Goal: Task Accomplishment & Management: Use online tool/utility

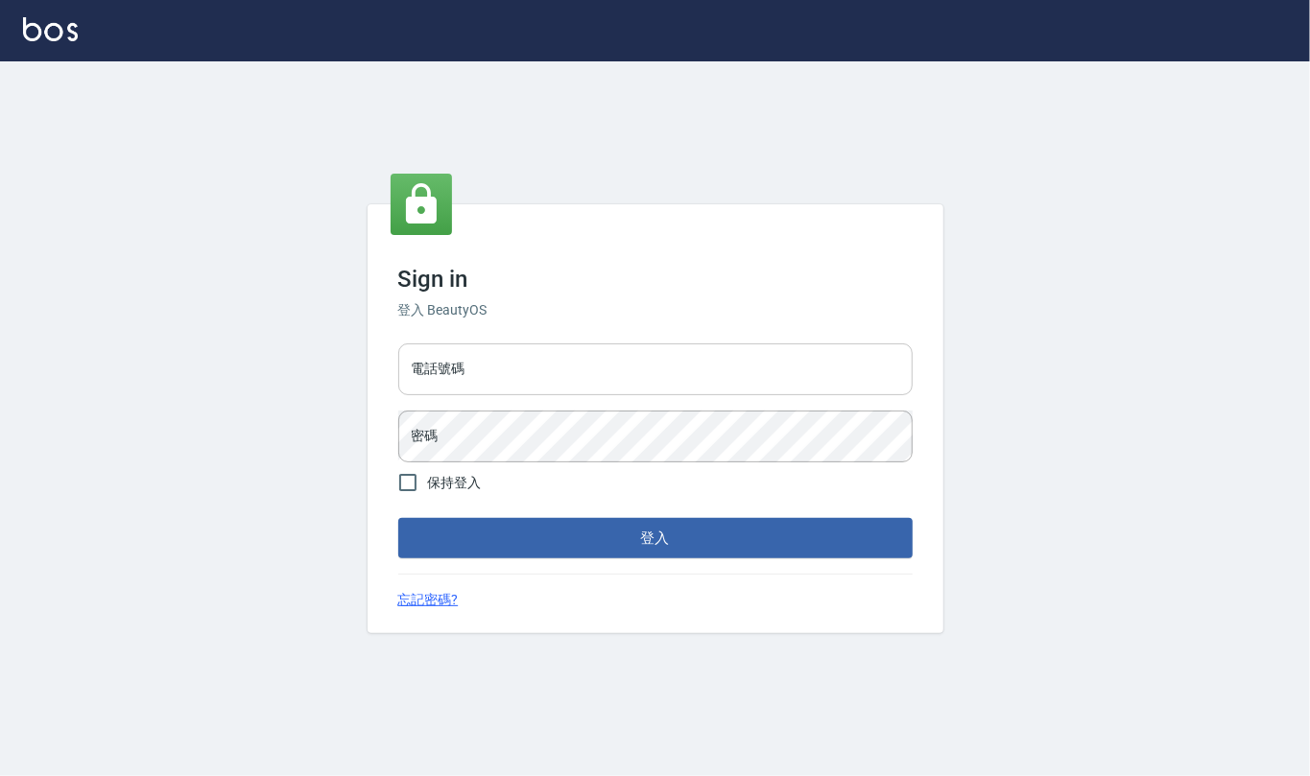
click at [476, 362] on input "電話號碼" at bounding box center [655, 370] width 514 height 52
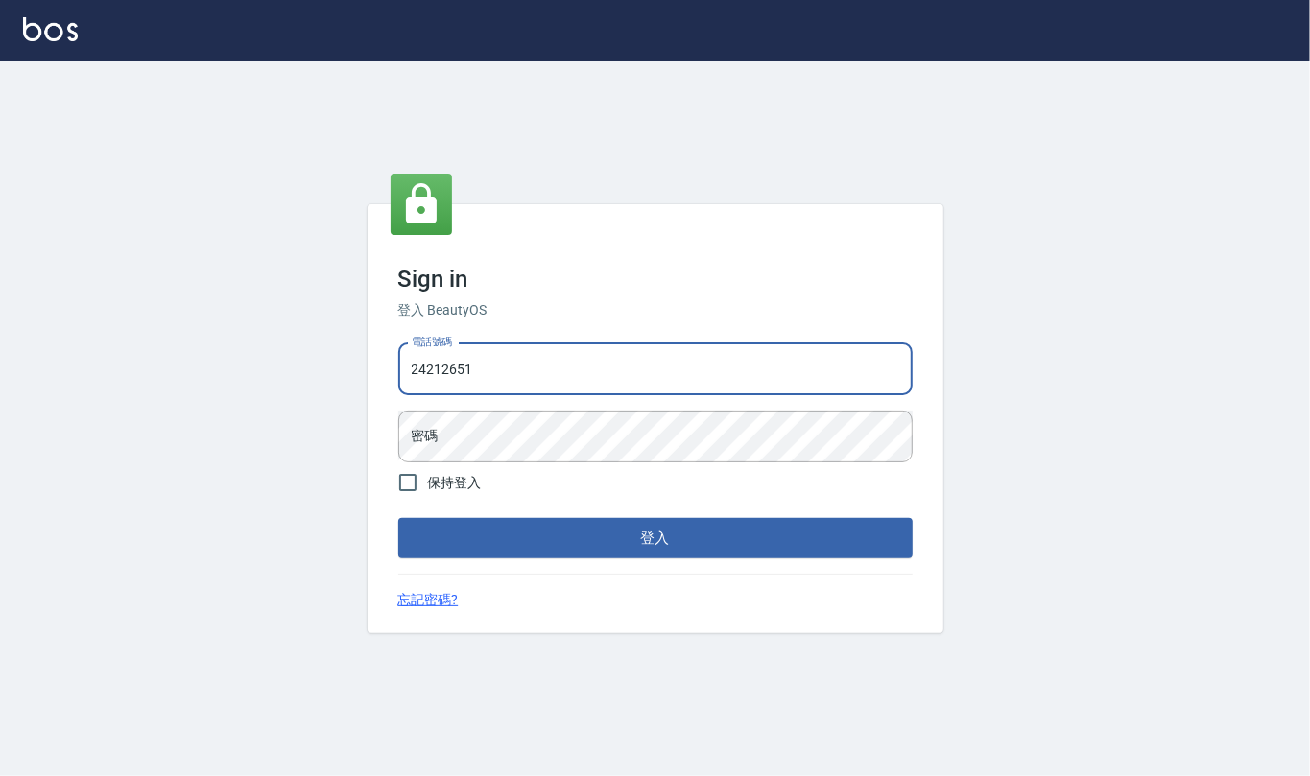
type input "24212651"
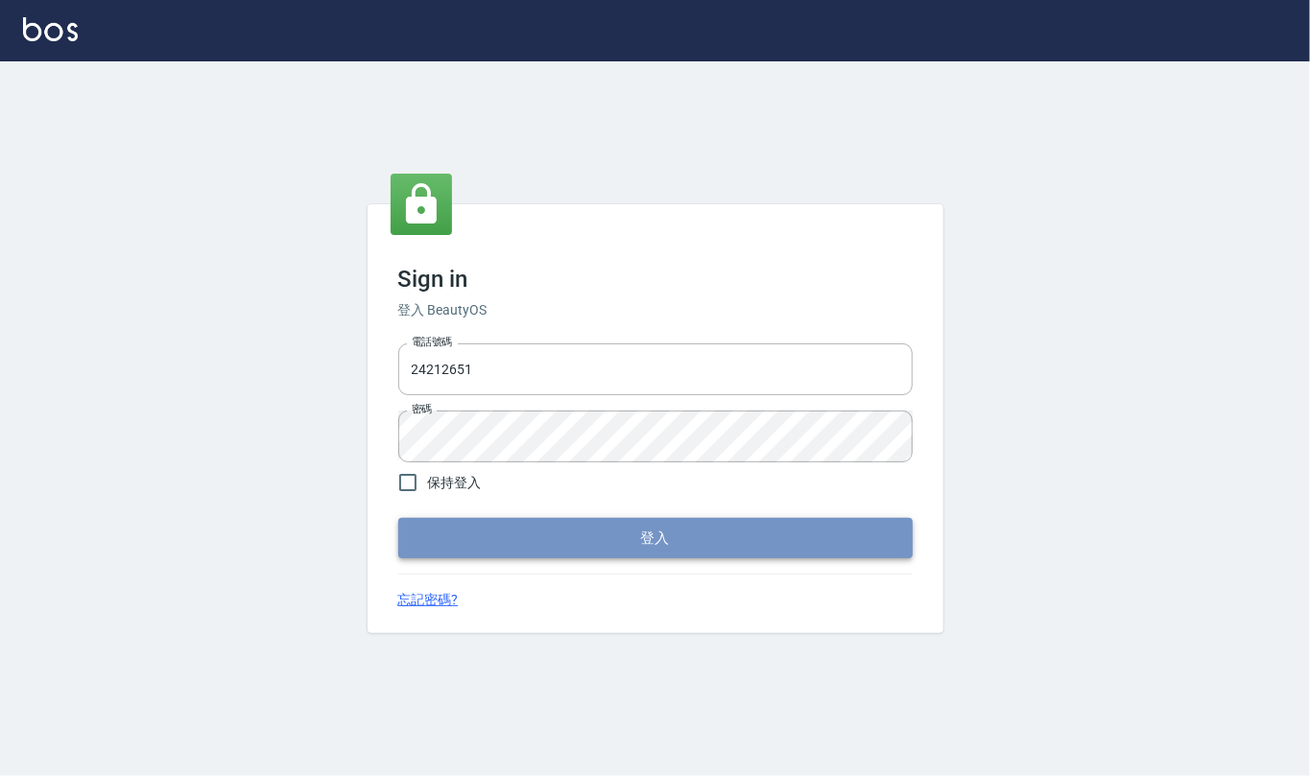
click at [564, 531] on button "登入" at bounding box center [655, 538] width 514 height 40
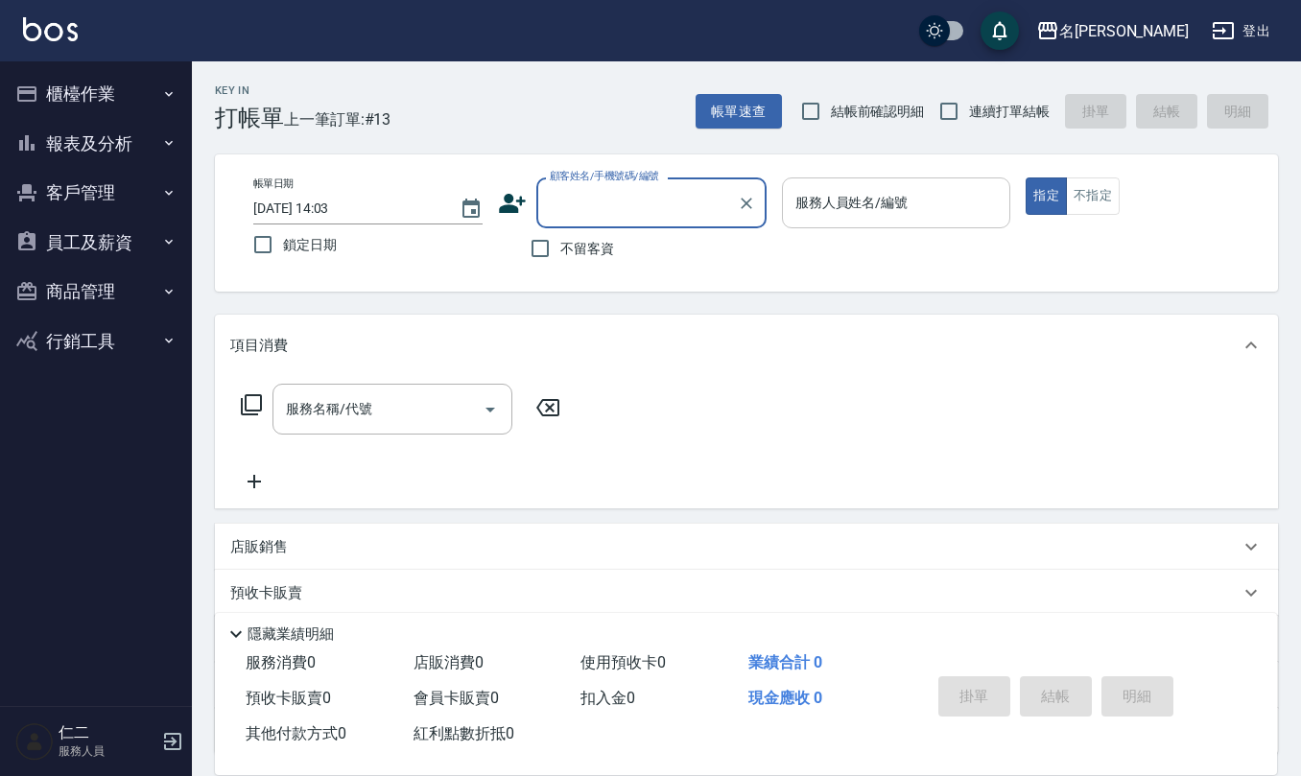
click at [921, 205] on input "服務人員姓名/編號" at bounding box center [897, 203] width 212 height 34
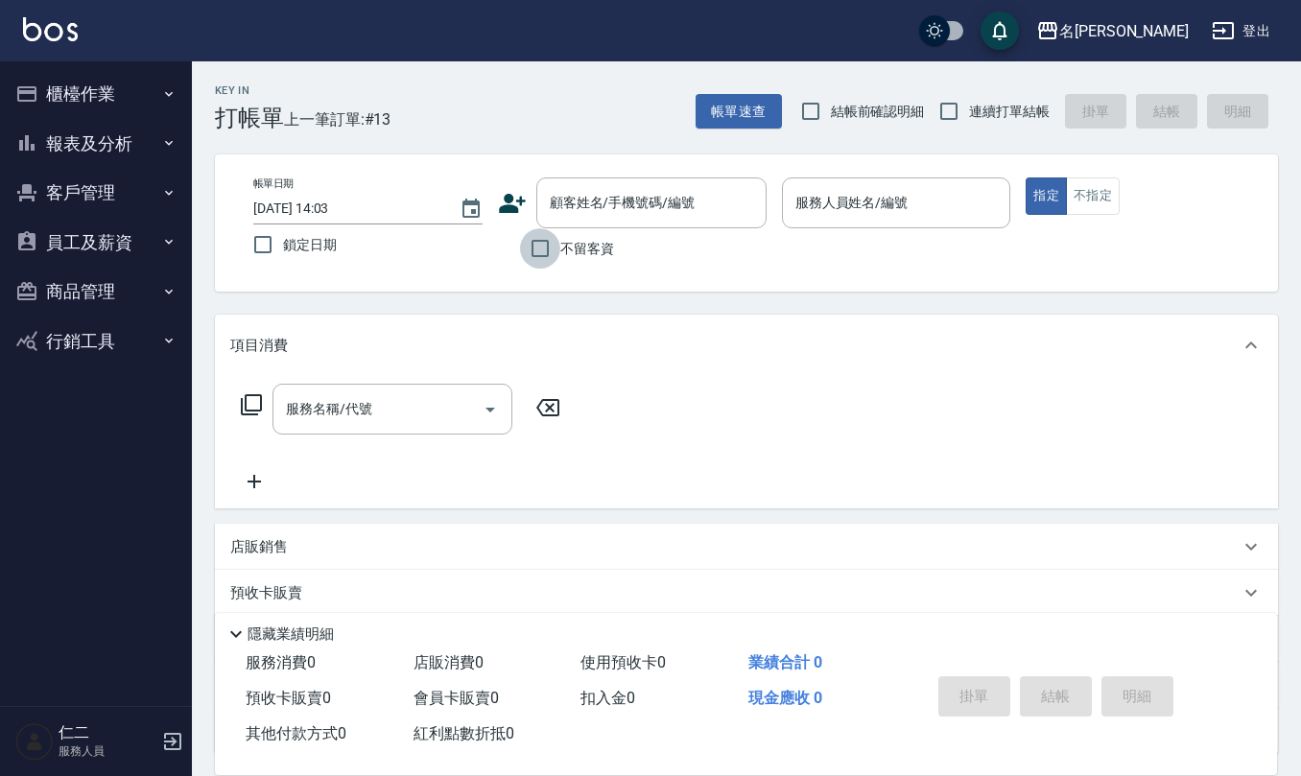
click at [538, 248] on input "不留客資" at bounding box center [540, 248] width 40 height 40
checkbox input "true"
click at [808, 119] on input "結帳前確認明細" at bounding box center [811, 111] width 40 height 40
checkbox input "true"
click at [954, 106] on input "連續打單結帳" at bounding box center [949, 111] width 40 height 40
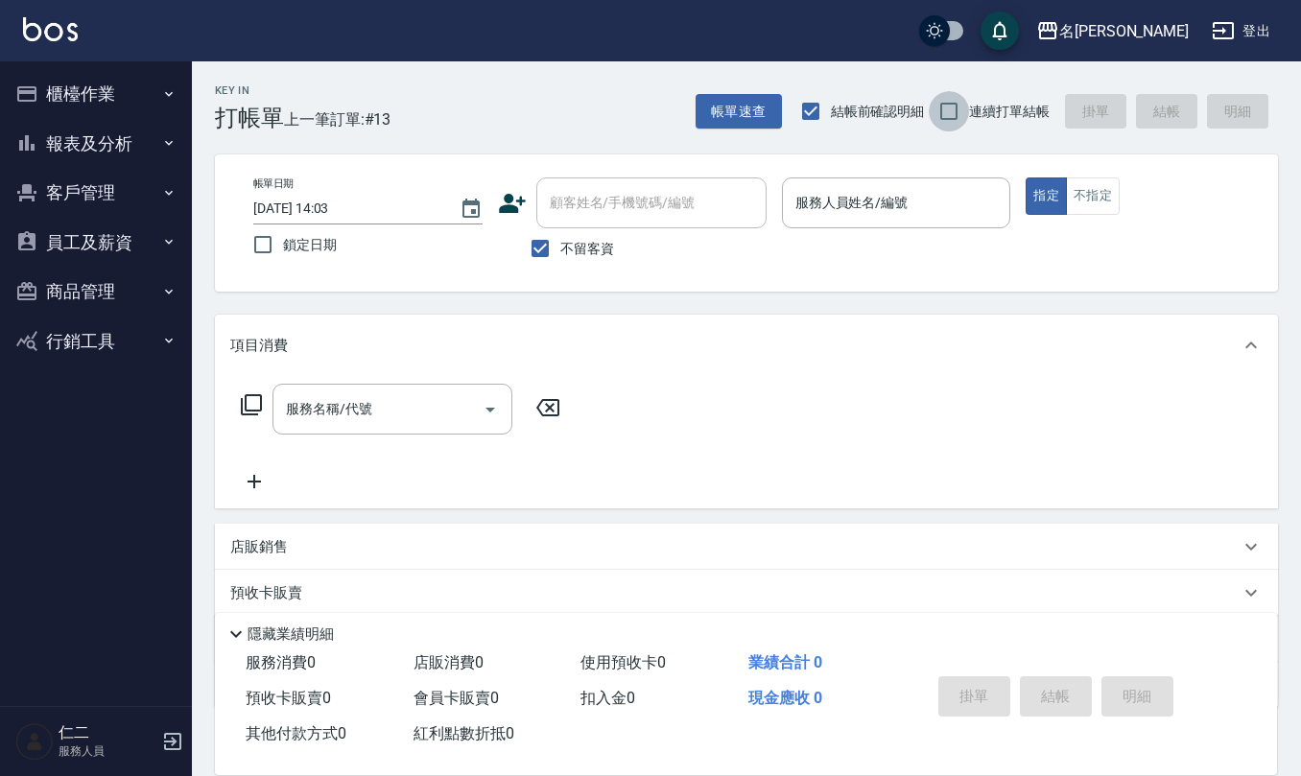
checkbox input "true"
click at [104, 81] on button "櫃檯作業" at bounding box center [96, 94] width 177 height 50
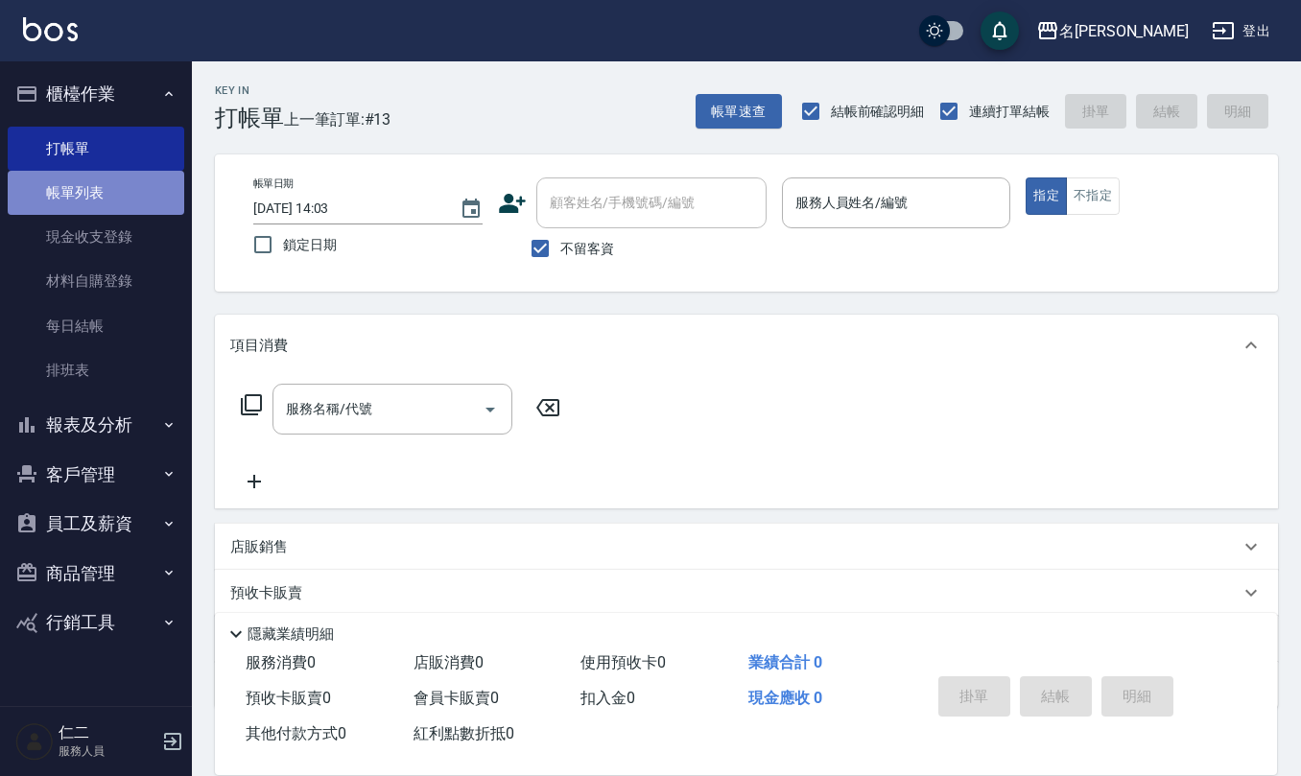
click at [89, 192] on link "帳單列表" at bounding box center [96, 193] width 177 height 44
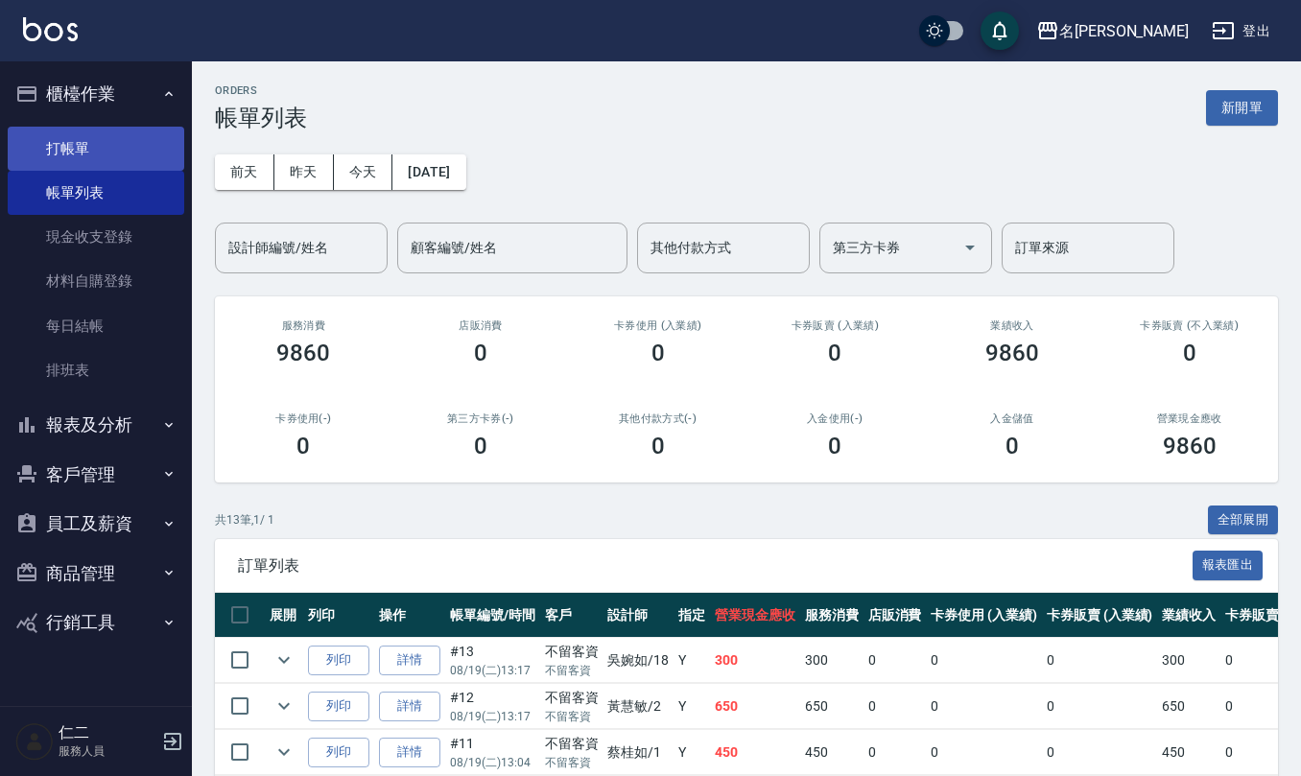
click at [59, 129] on link "打帳單" at bounding box center [96, 149] width 177 height 44
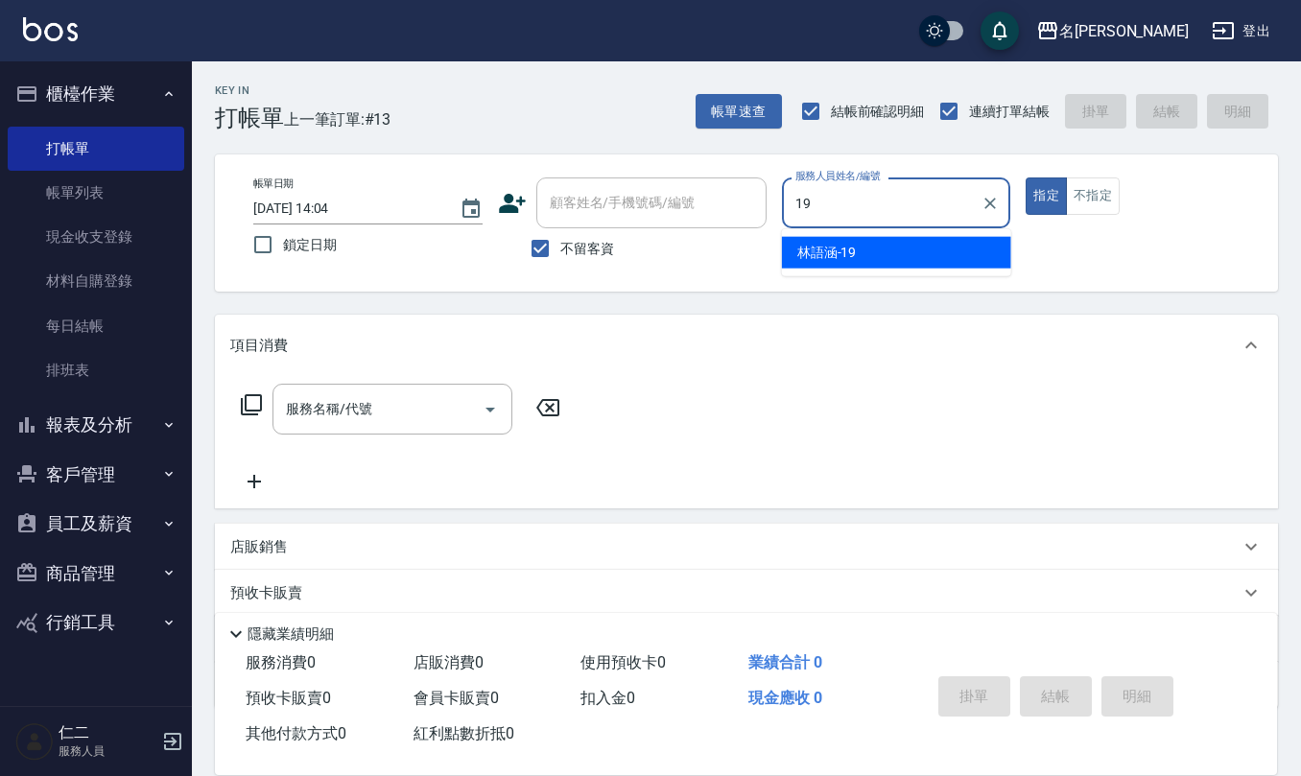
type input "[PERSON_NAME]-19"
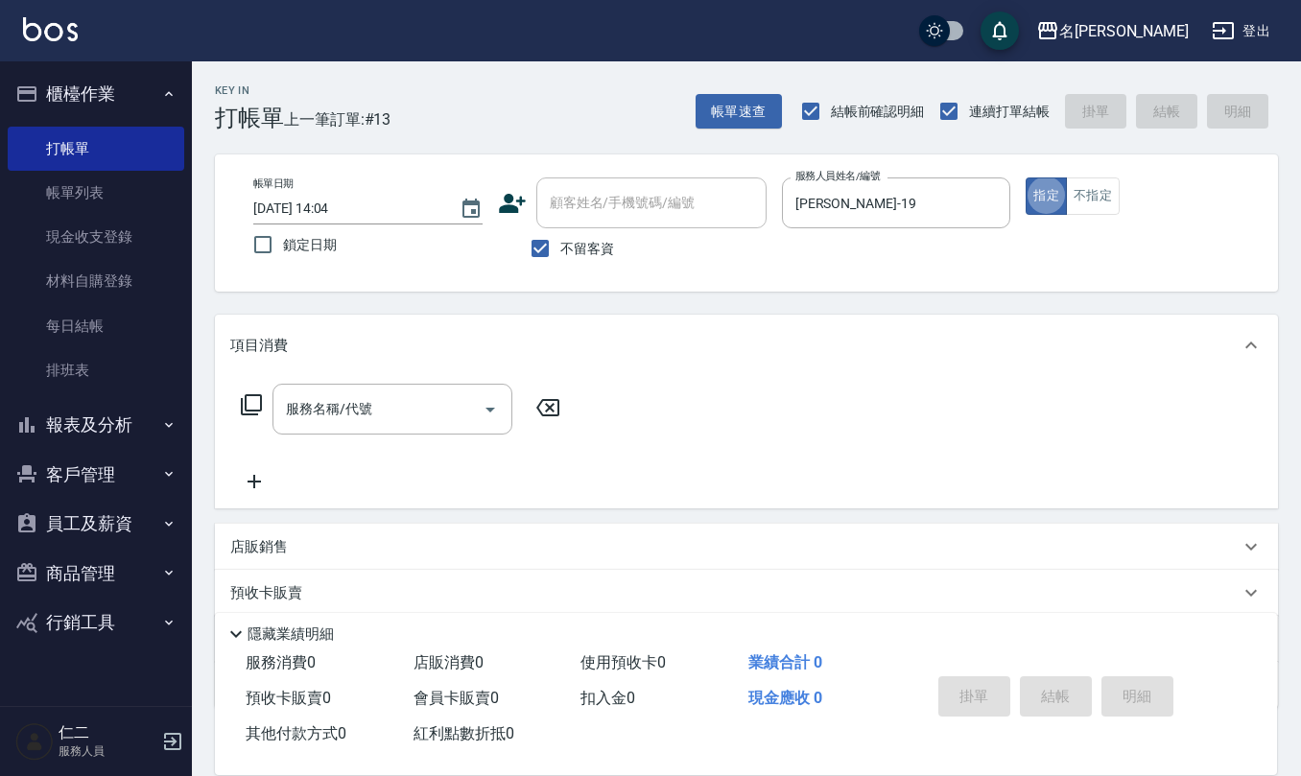
type button "true"
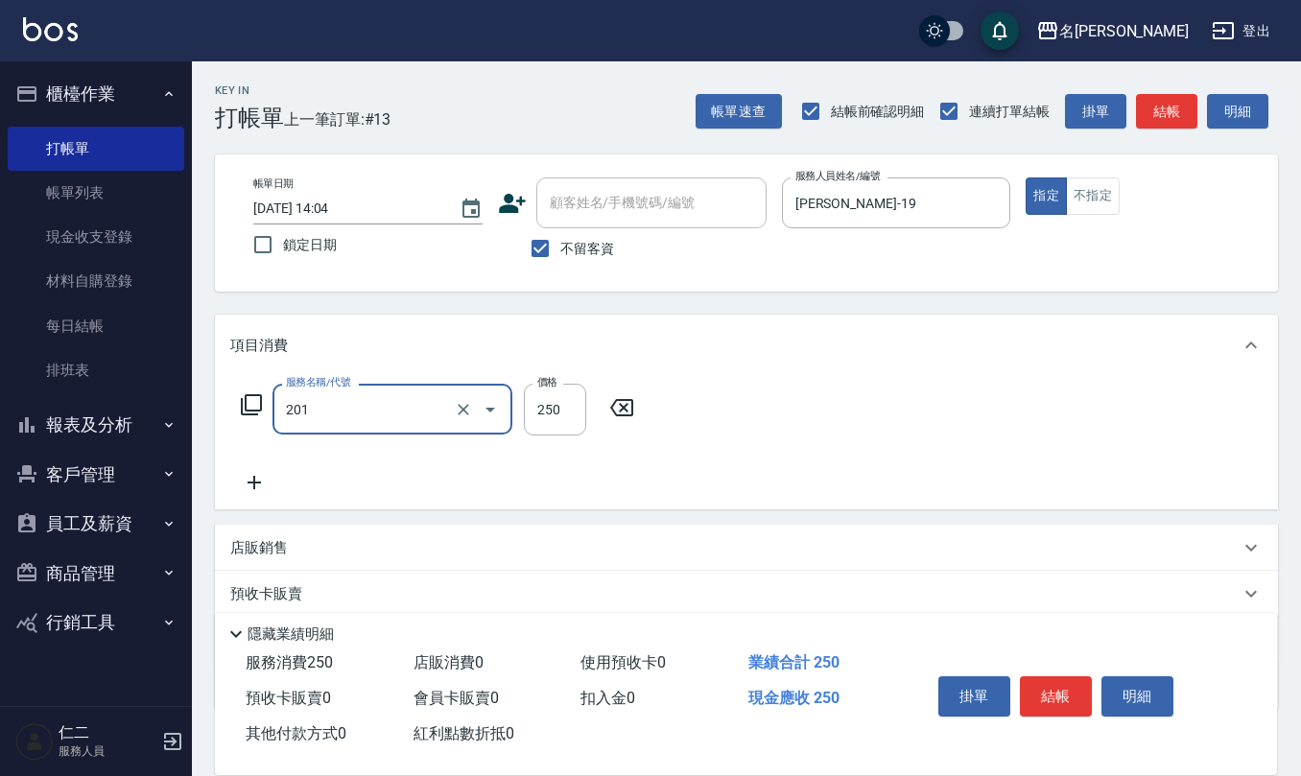
type input "洗髮(201)"
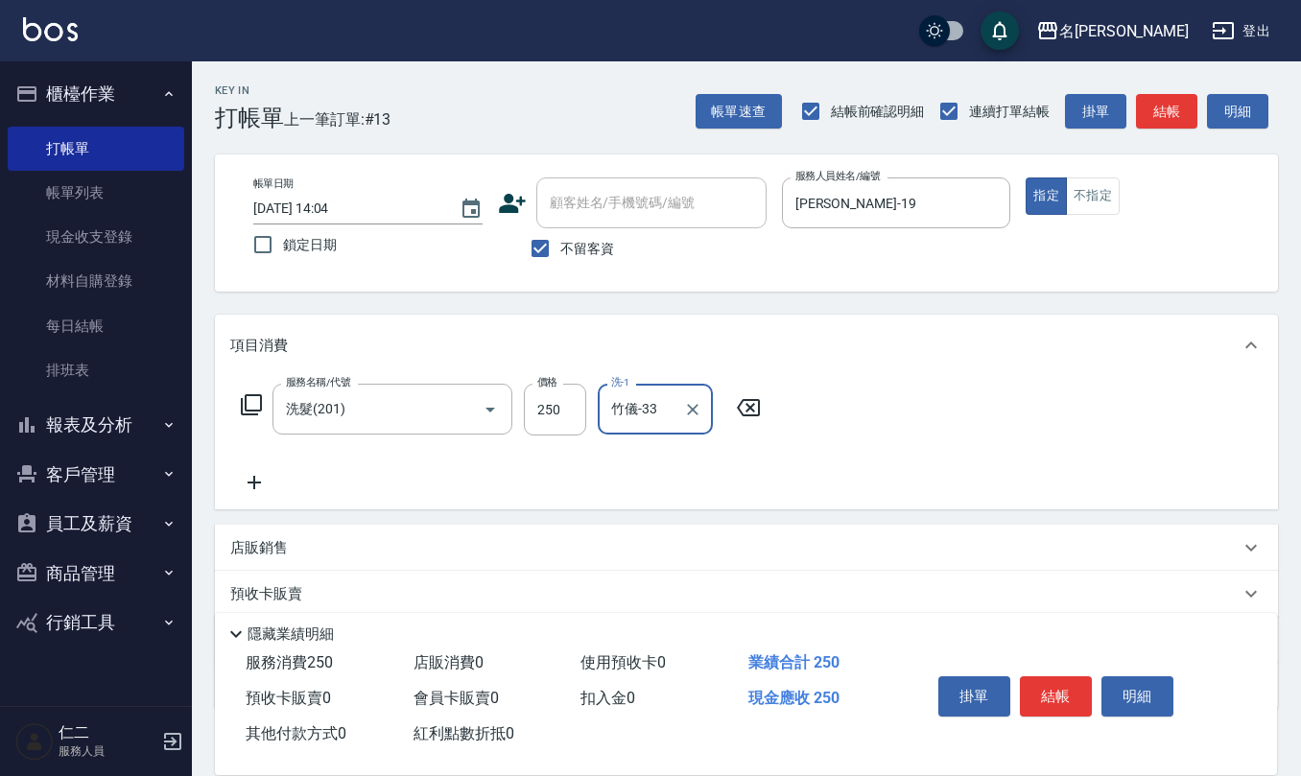
type input "竹儀-33"
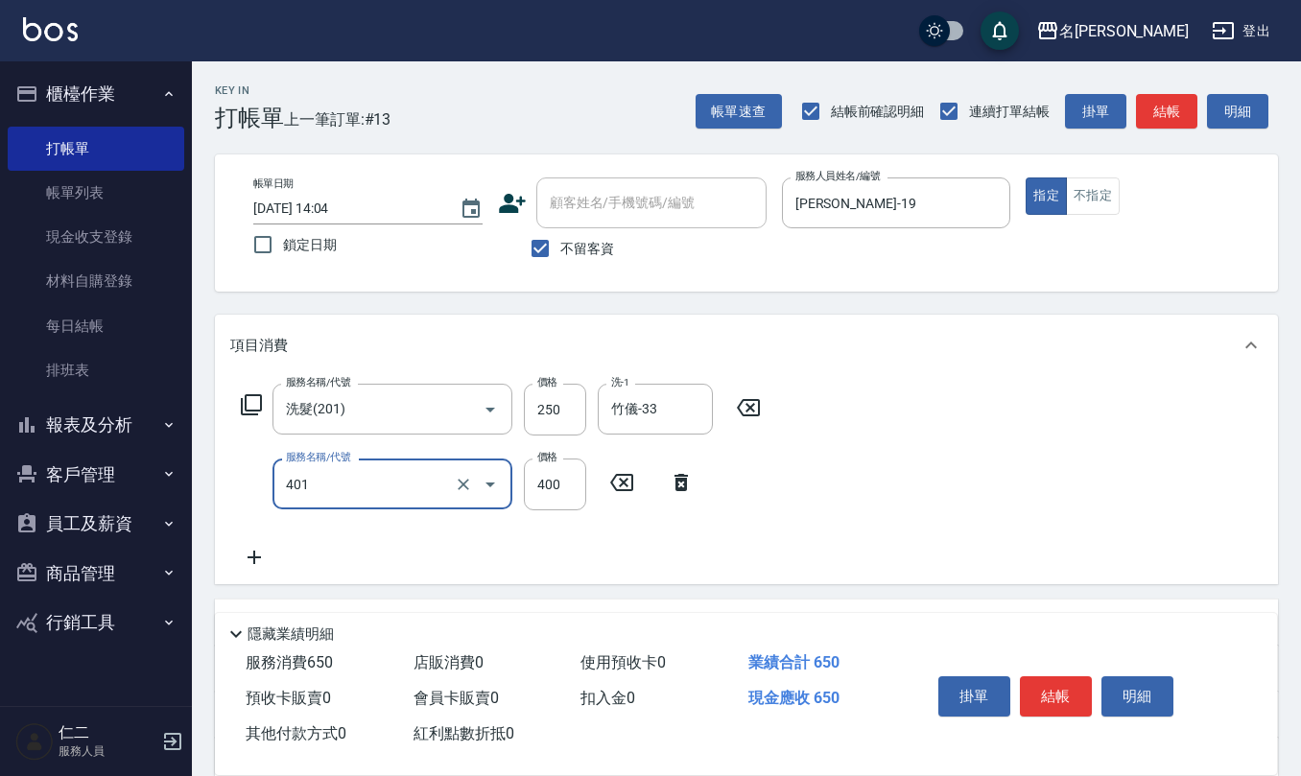
type input "剪髮(401)"
type input "500"
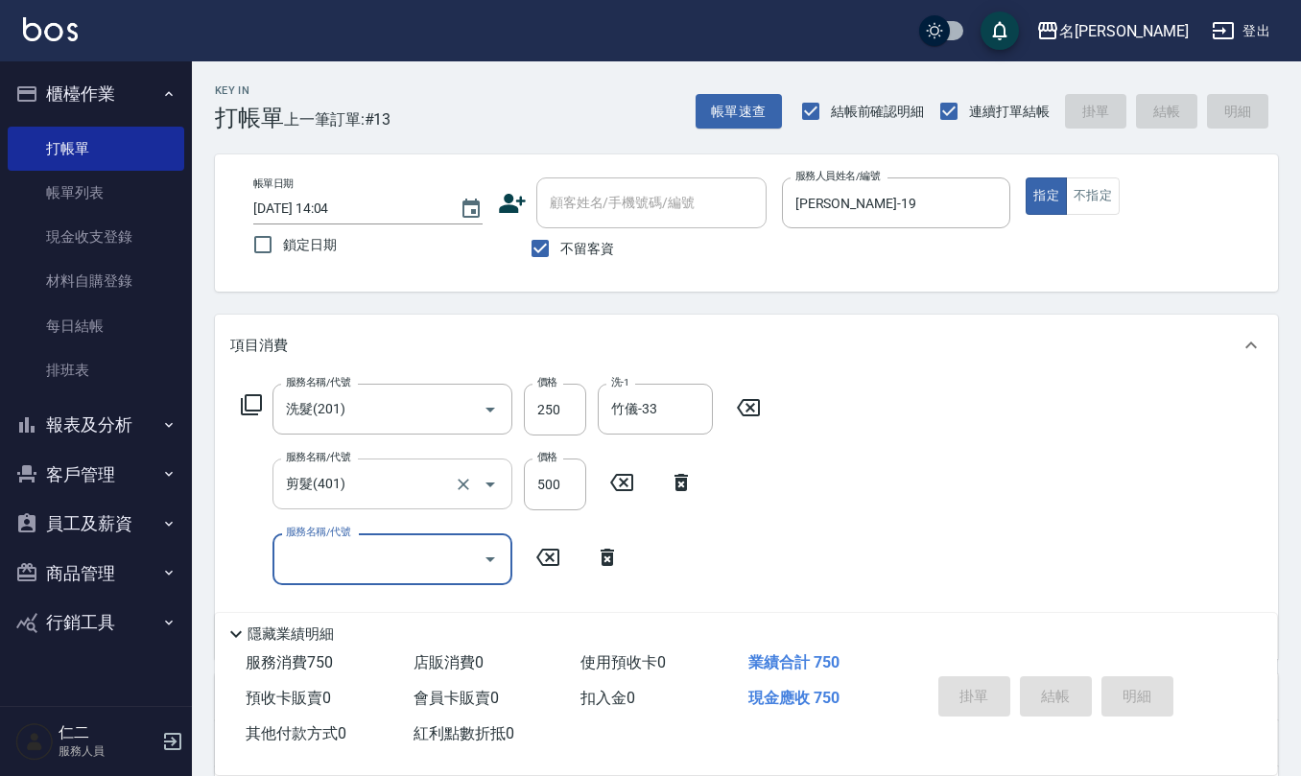
type input "[DATE] 14:05"
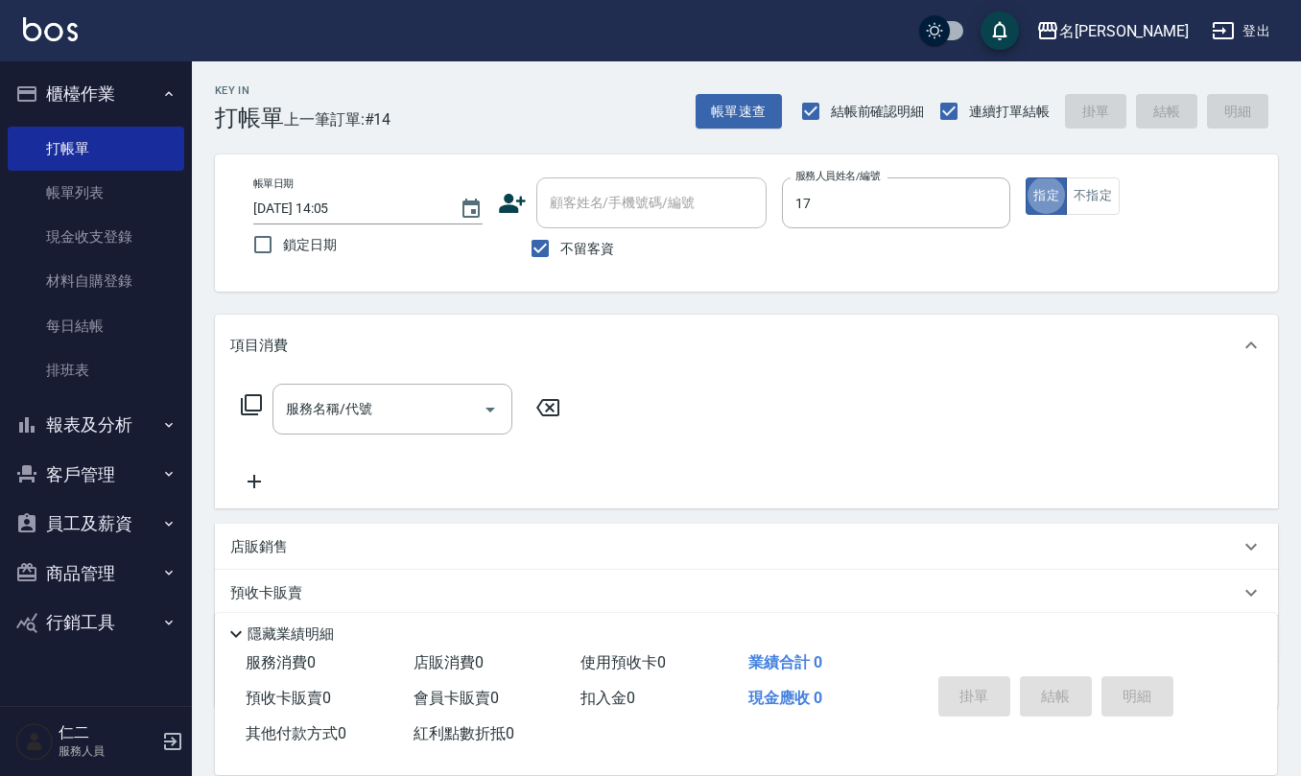
type input "[PERSON_NAME]-17"
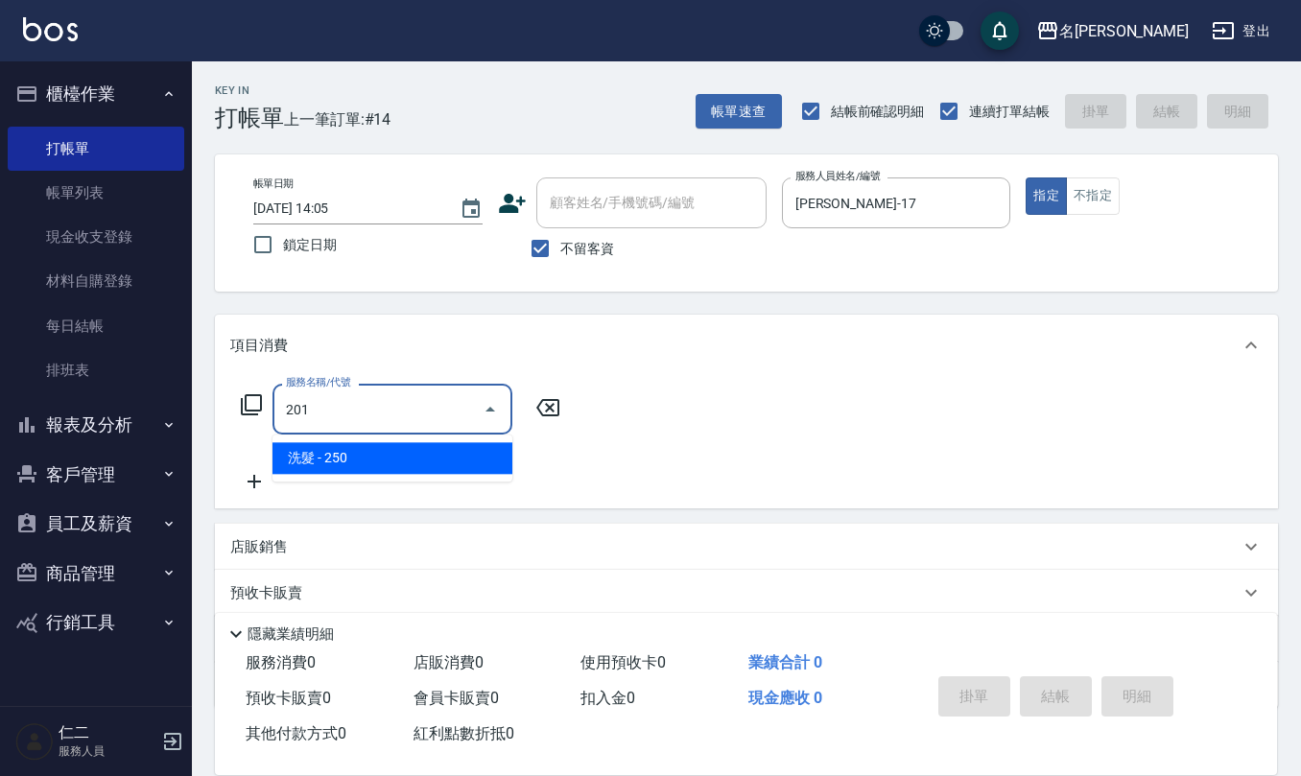
type input "洗髮(201)"
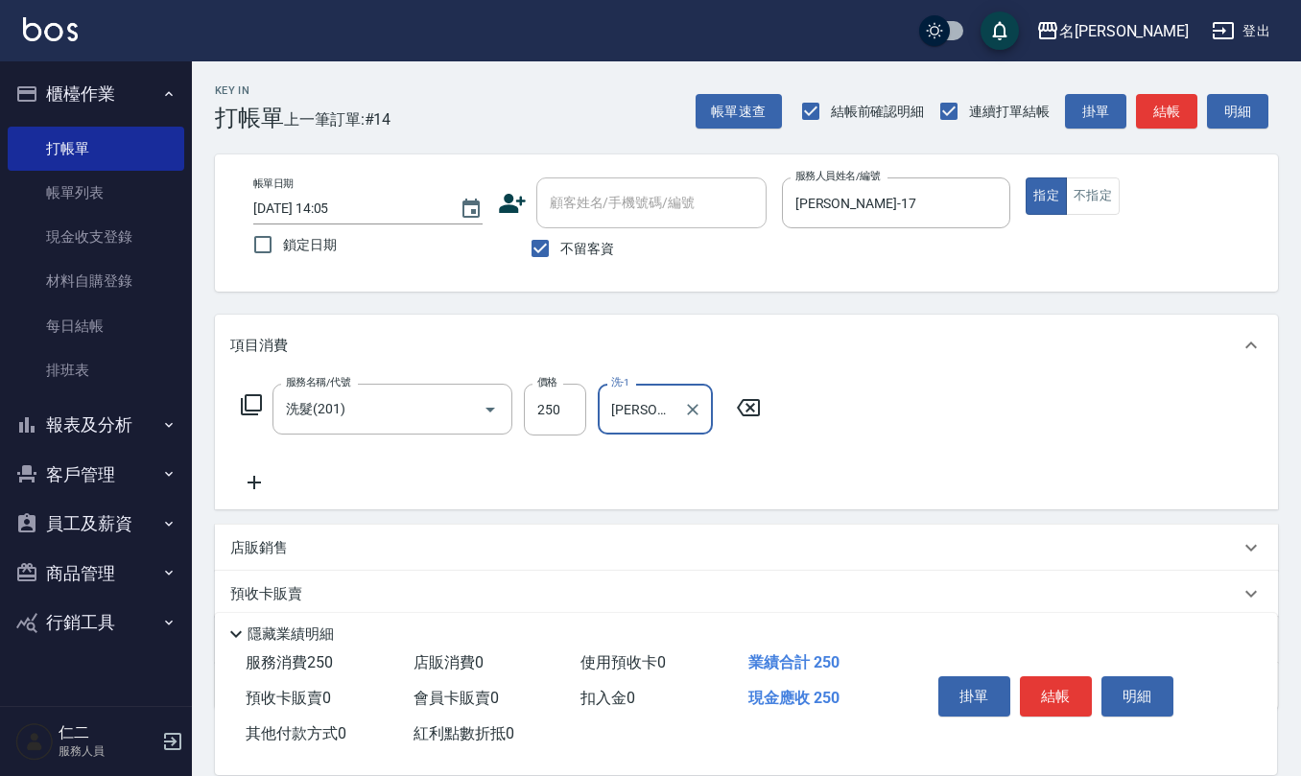
type input "[PERSON_NAME]-17"
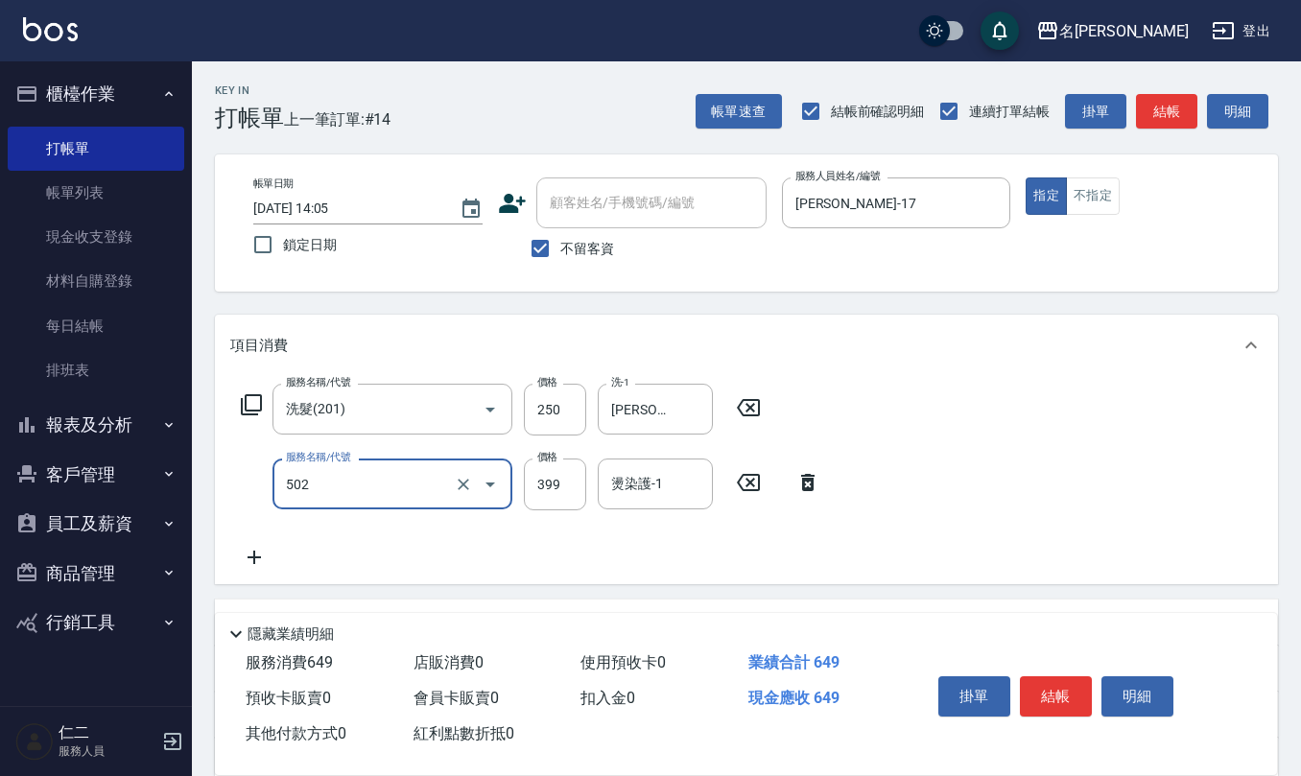
type input "挑染5束399(502)"
type input "1000"
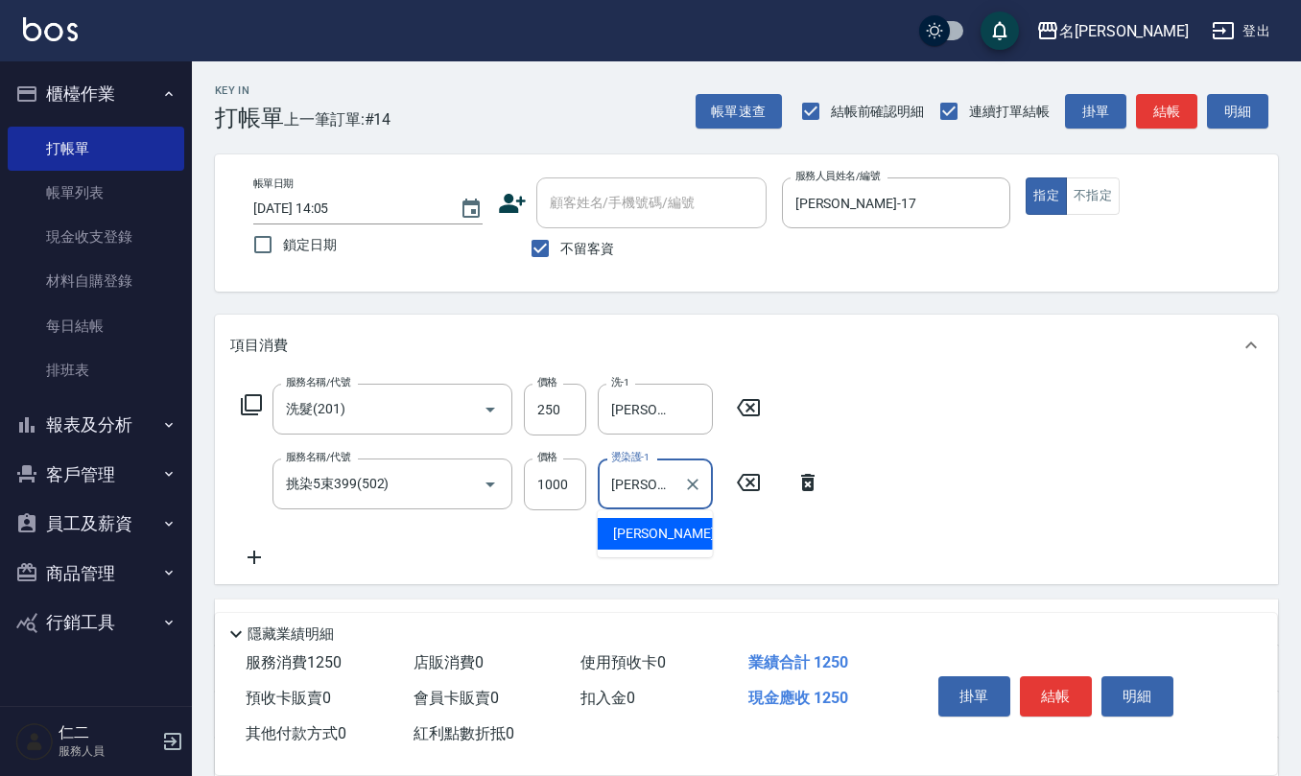
type input "[PERSON_NAME]-17"
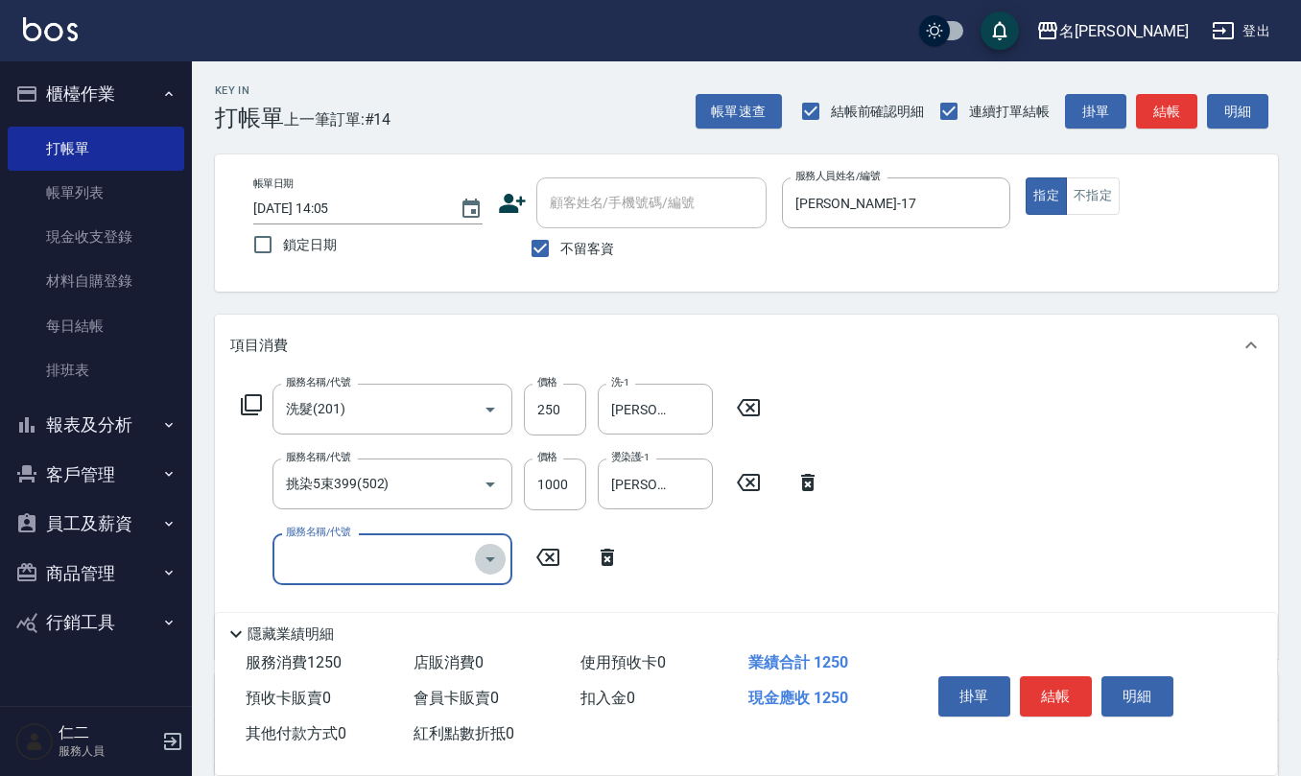
click at [489, 564] on icon "Open" at bounding box center [490, 559] width 23 height 23
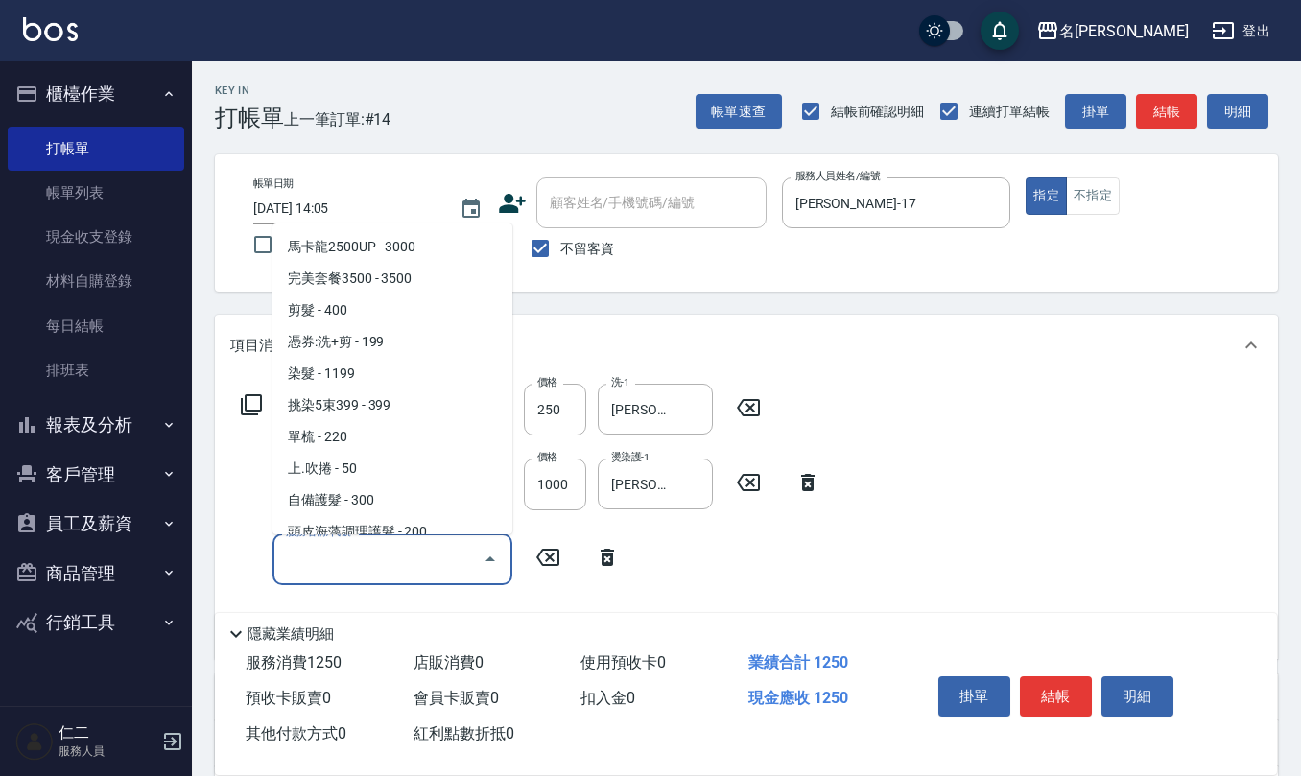
scroll to position [895, 0]
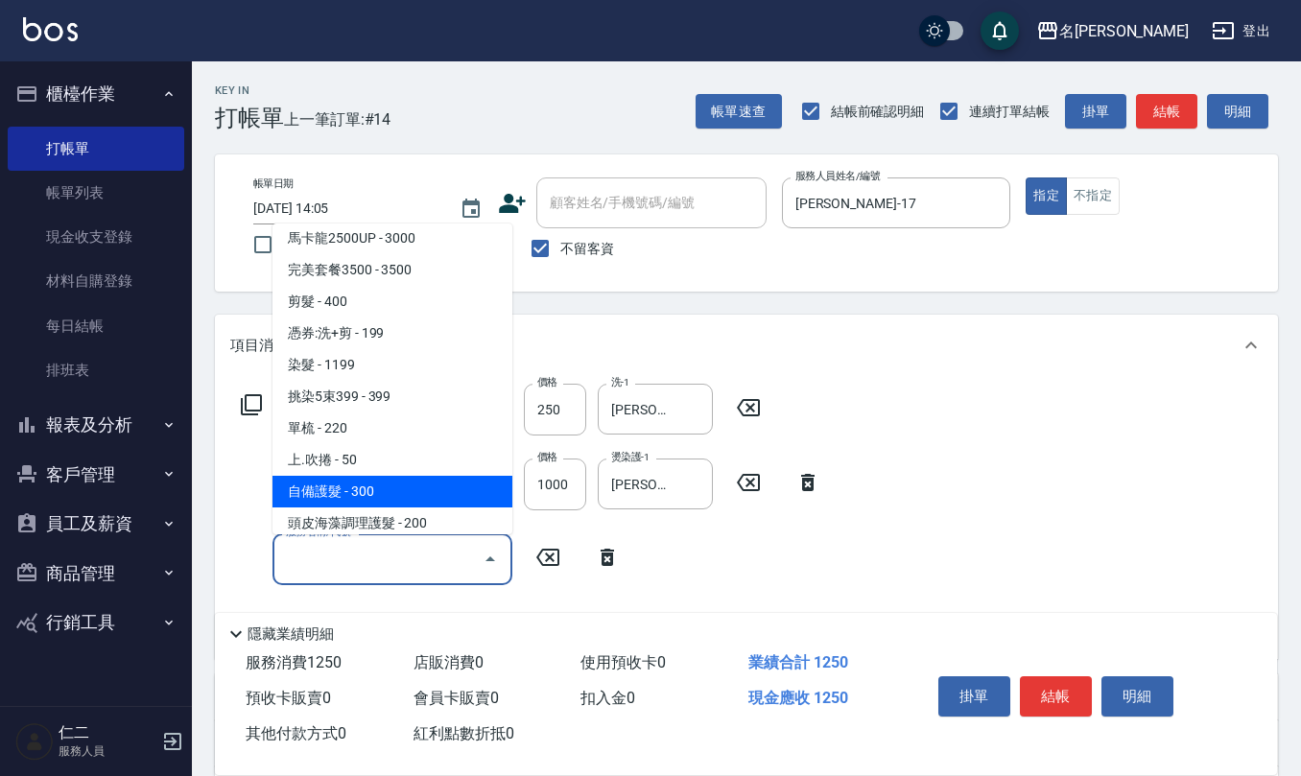
click at [396, 485] on span "自備護髮 - 300" at bounding box center [393, 492] width 240 height 32
type input "自備護髮(701)"
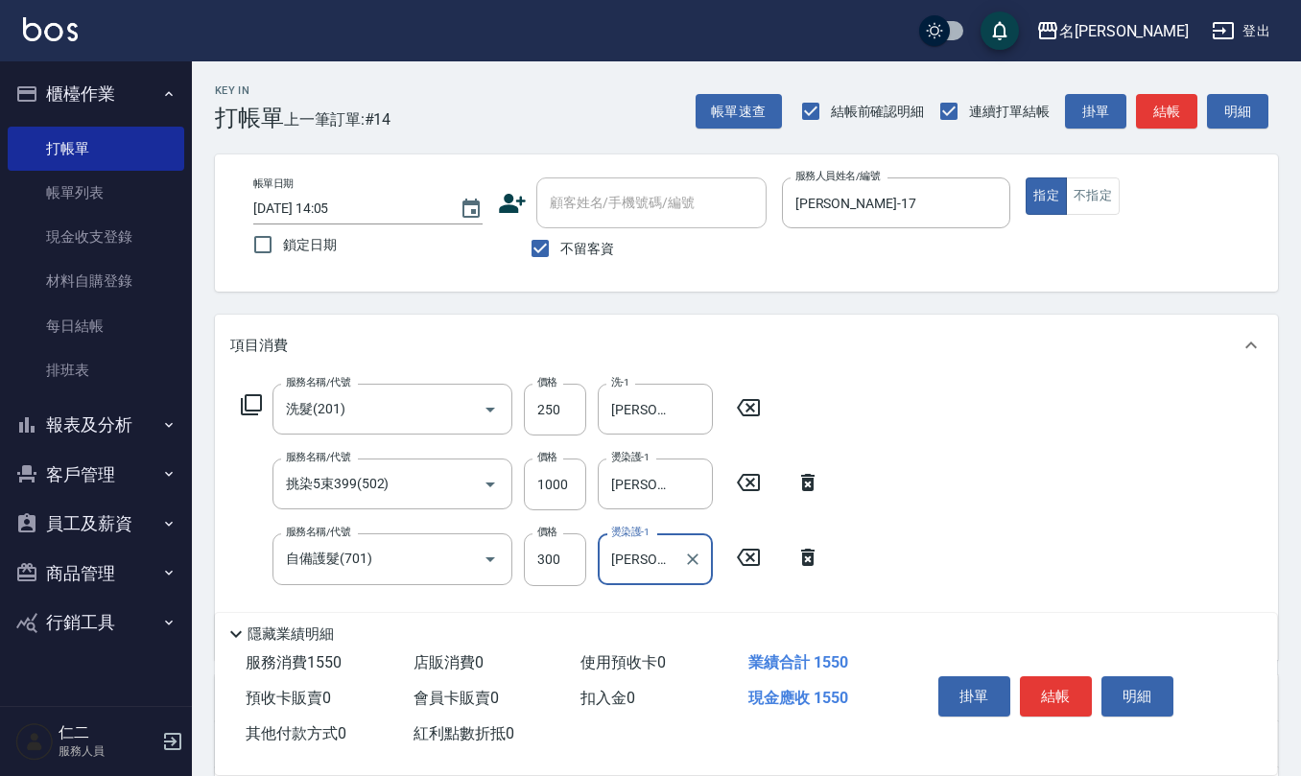
type input "[PERSON_NAME]-17"
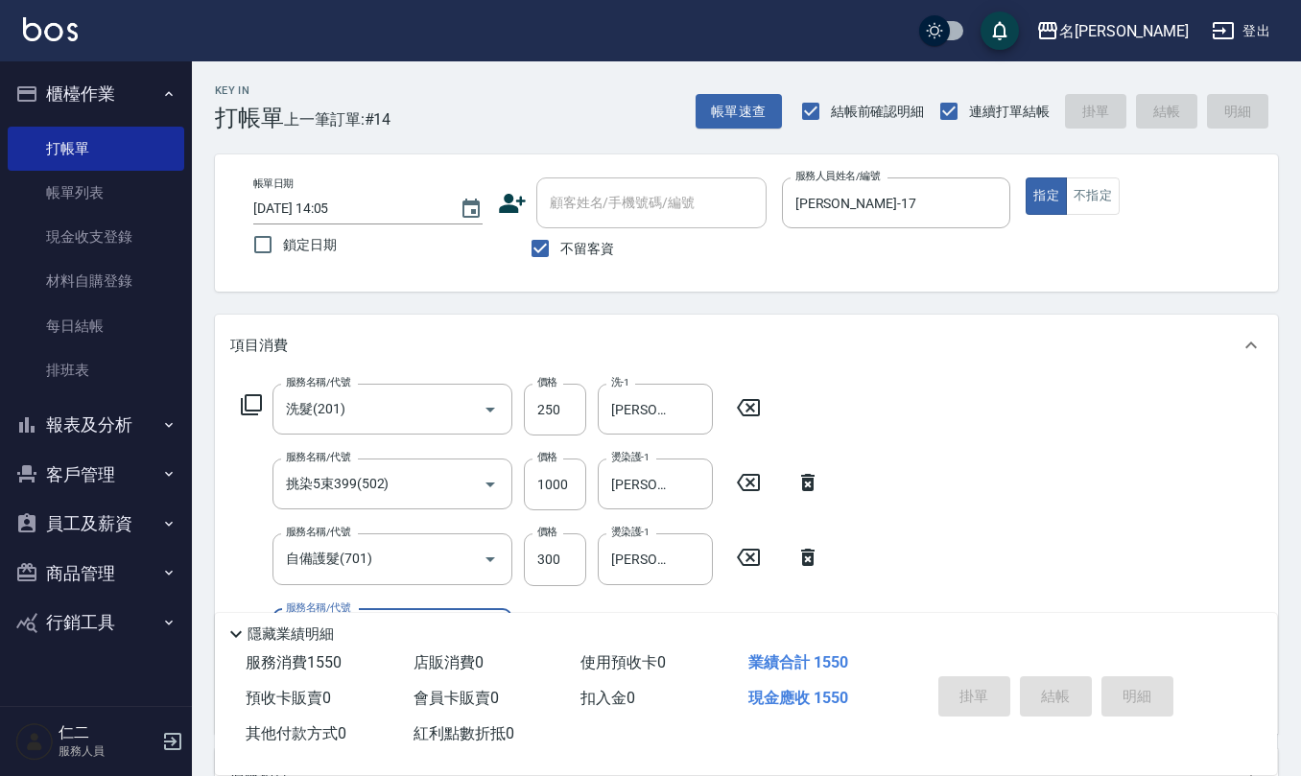
type input "[DATE] 14:06"
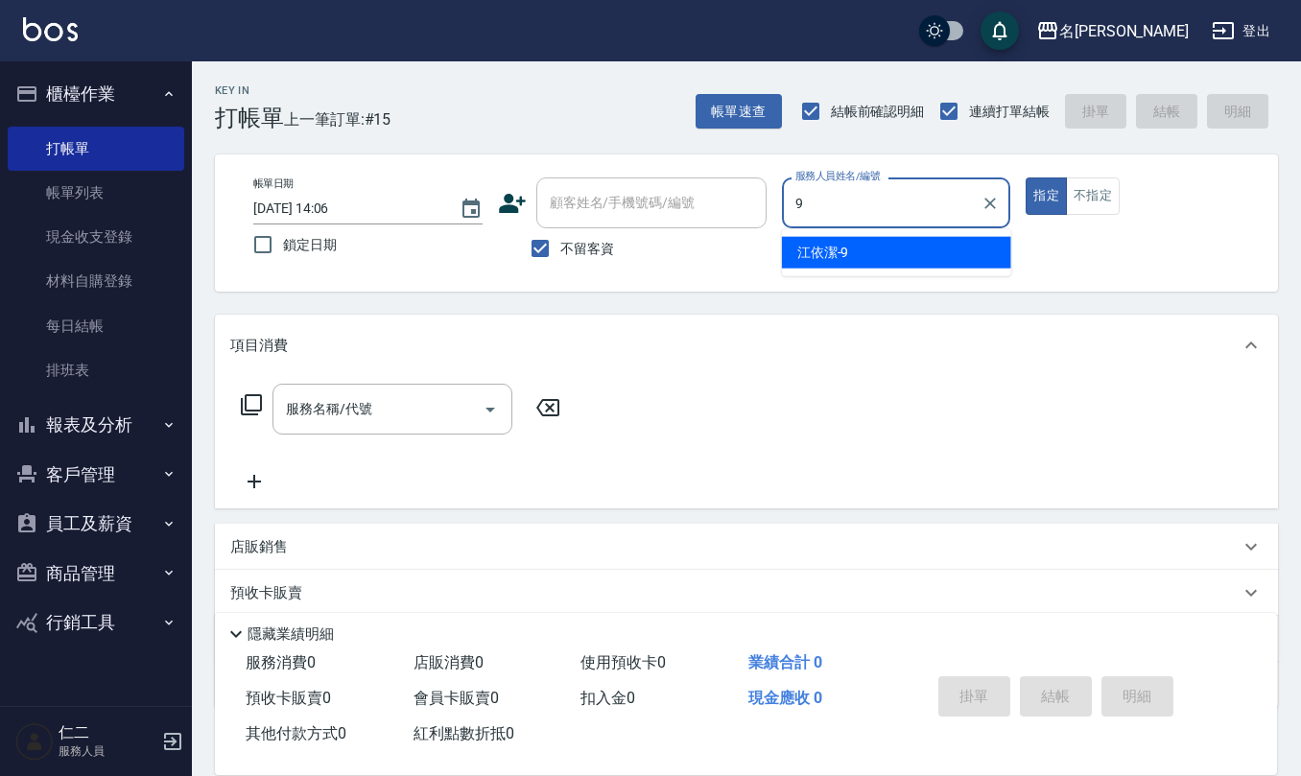
type input "[PERSON_NAME]-9"
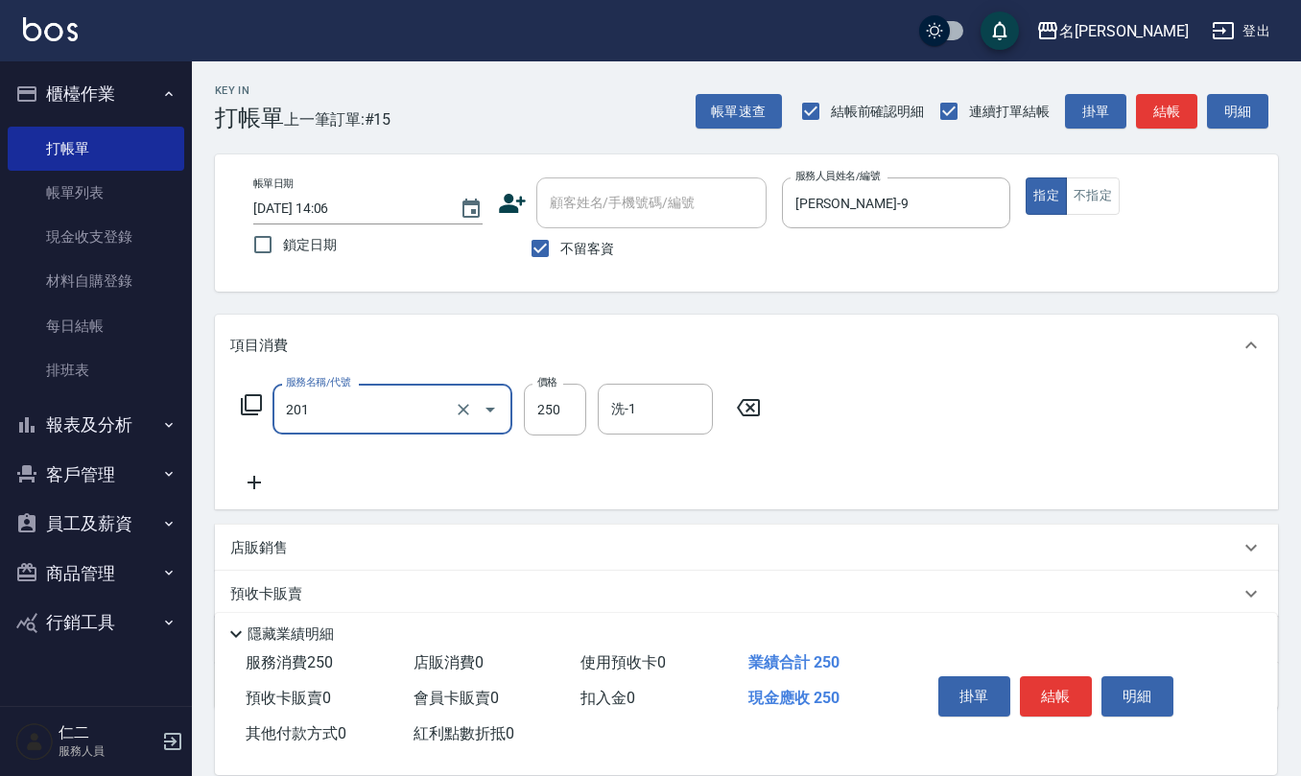
type input "洗髮(201)"
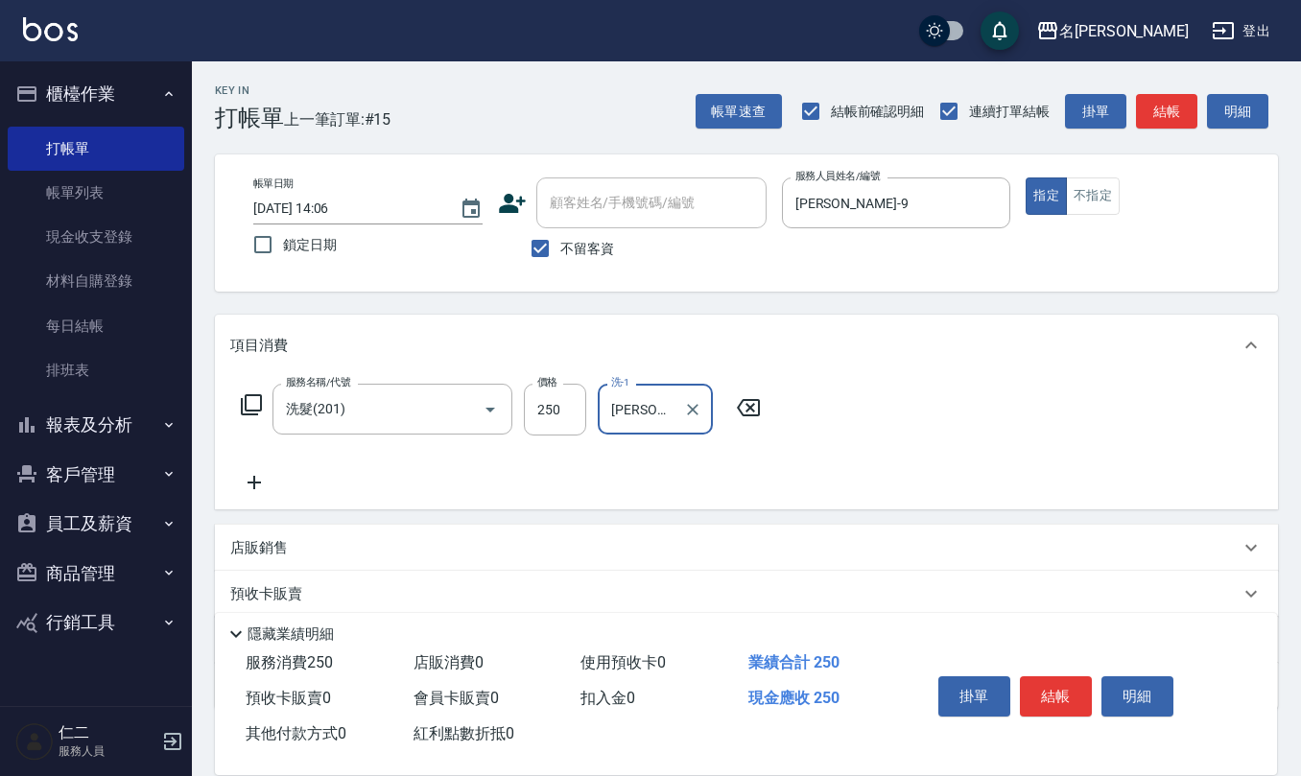
type input "[PERSON_NAME]5"
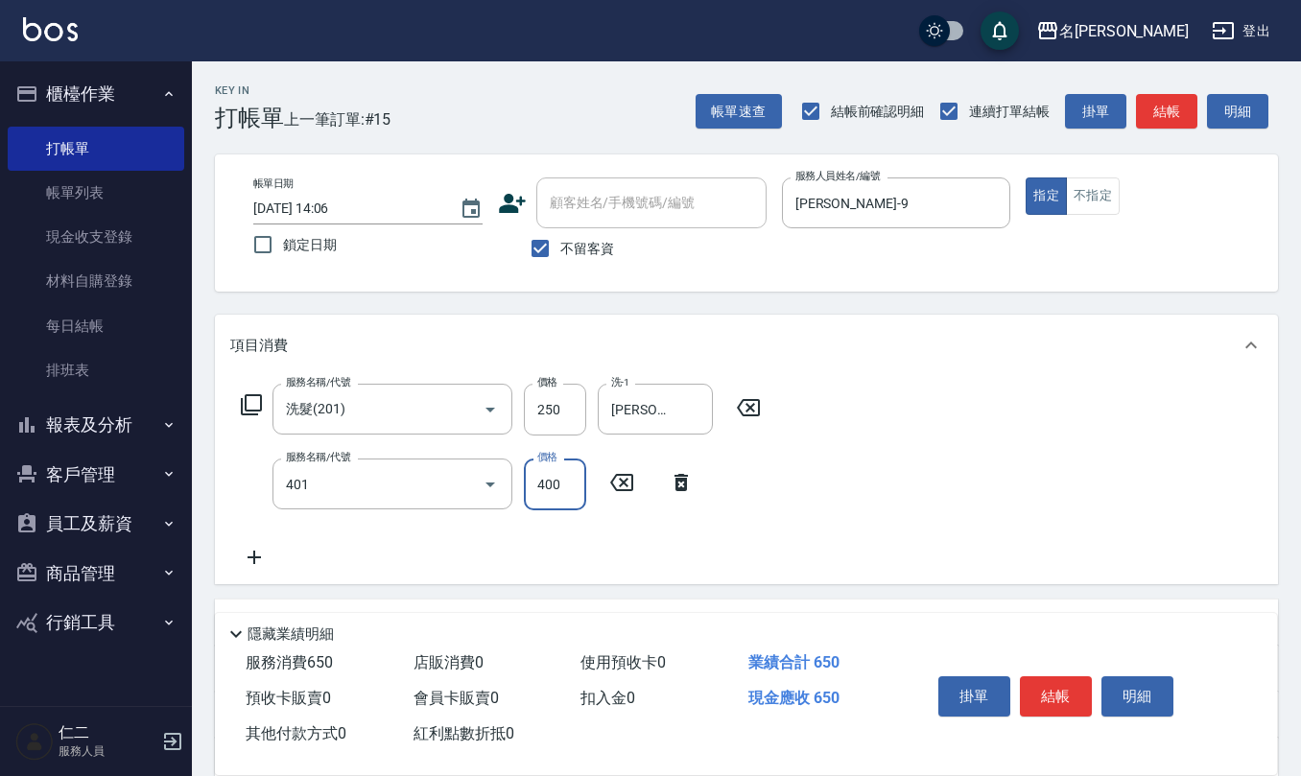
type input "剪髮(401)"
type input "50"
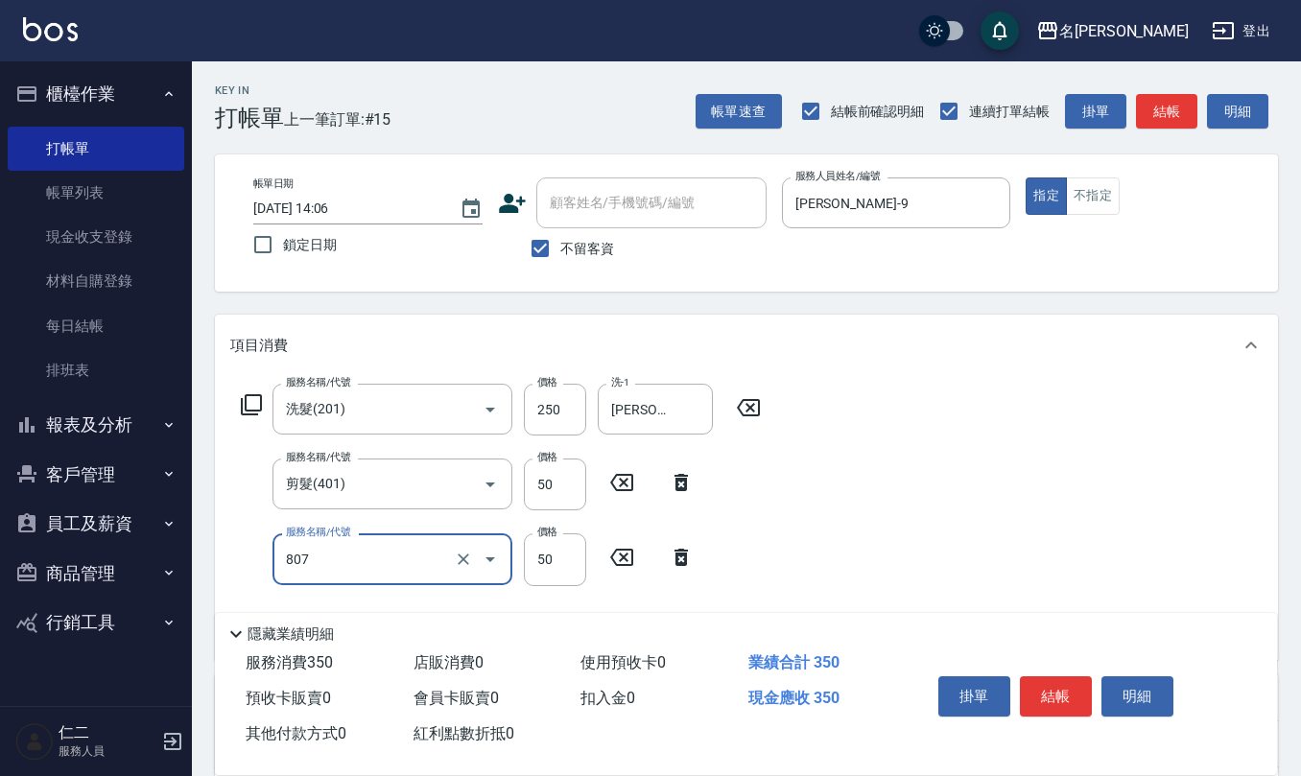
type input "TG護髮素(潤絲)(807)"
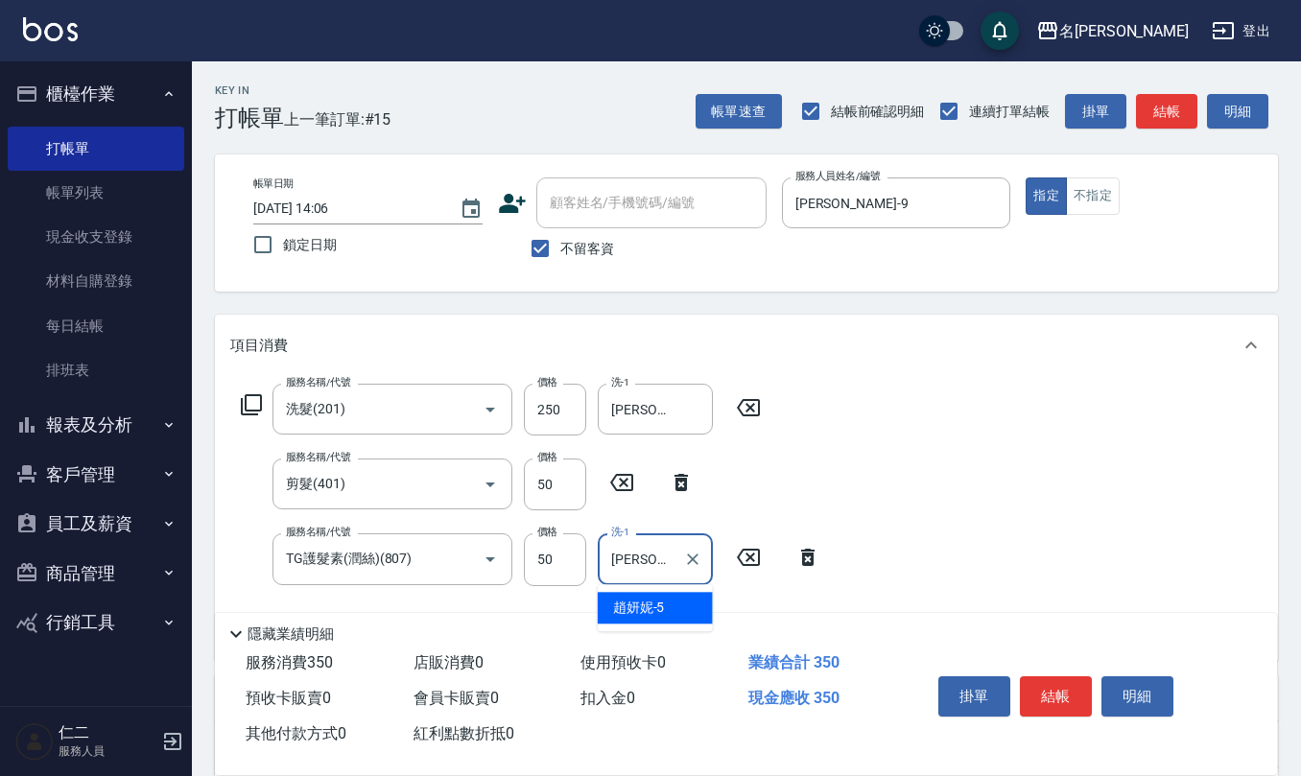
type input "[PERSON_NAME]5"
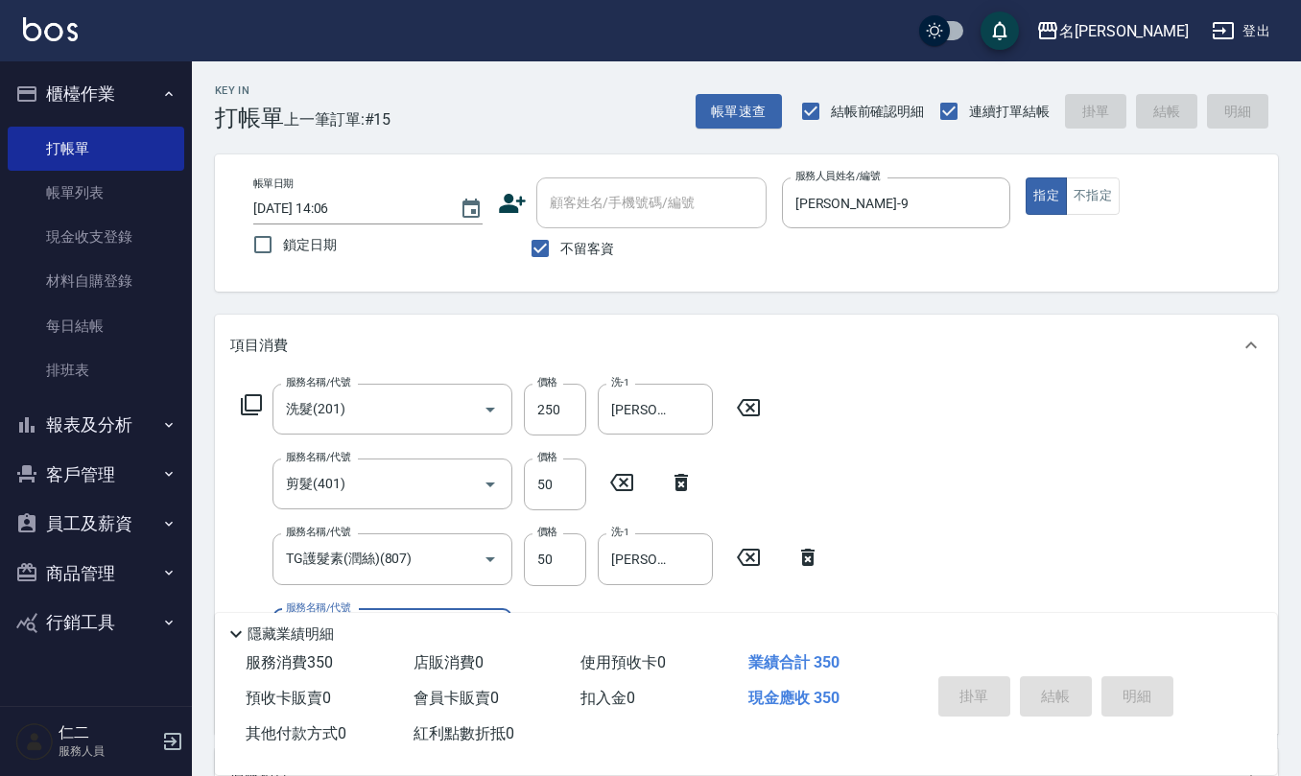
type input "[DATE] 14:25"
